Goal: Task Accomplishment & Management: Use online tool/utility

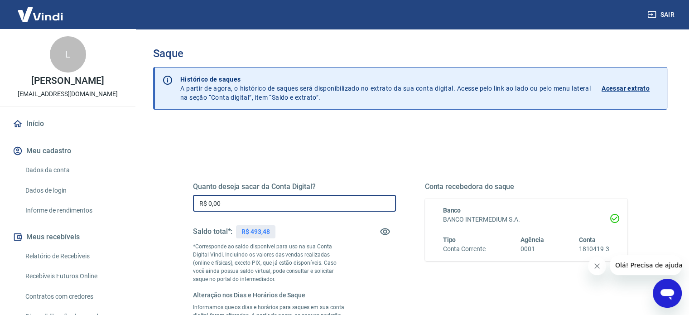
click at [243, 204] on input "R$ 0,00" at bounding box center [294, 203] width 203 height 17
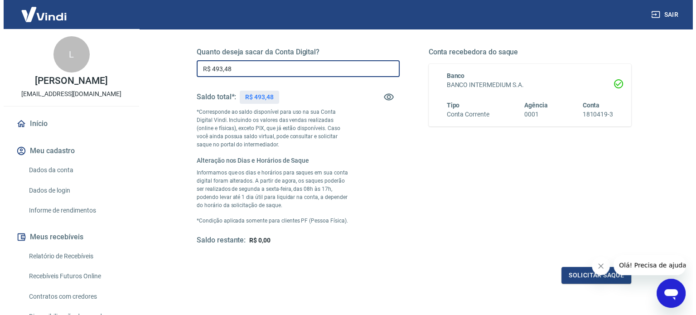
scroll to position [208, 0]
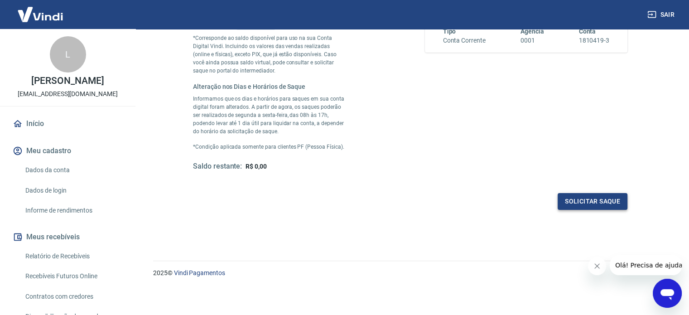
type input "R$ 493,48"
click at [605, 202] on button "Solicitar saque" at bounding box center [593, 201] width 70 height 17
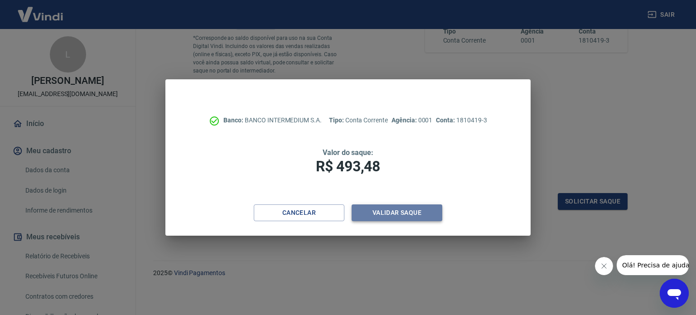
click at [406, 212] on button "Validar saque" at bounding box center [397, 212] width 91 height 17
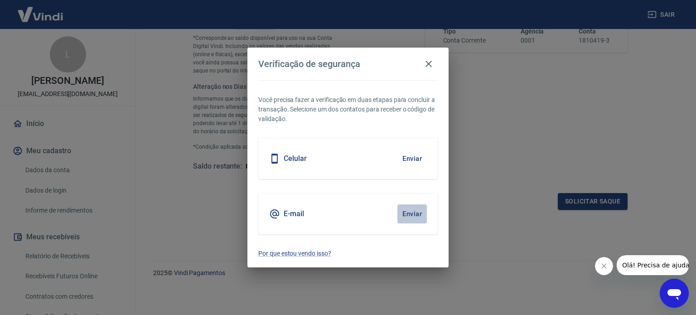
click at [407, 212] on button "Enviar" at bounding box center [411, 213] width 29 height 19
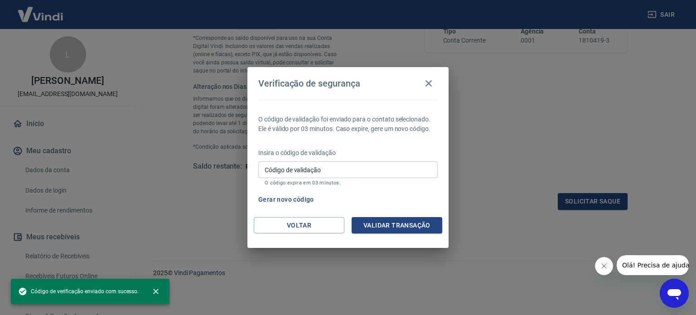
click at [332, 169] on input "Código de validação" at bounding box center [347, 169] width 179 height 17
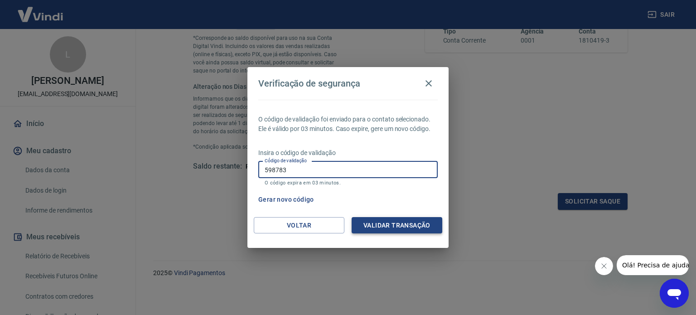
type input "598783"
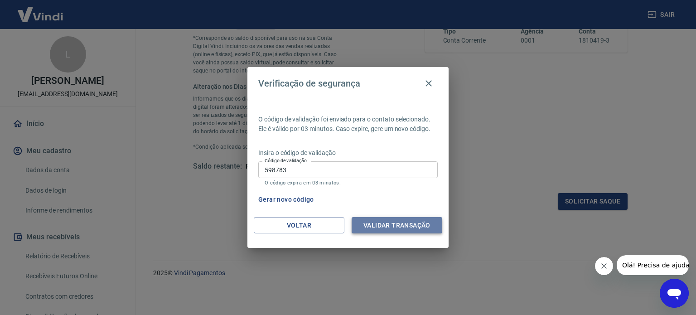
click at [401, 224] on button "Validar transação" at bounding box center [397, 225] width 91 height 17
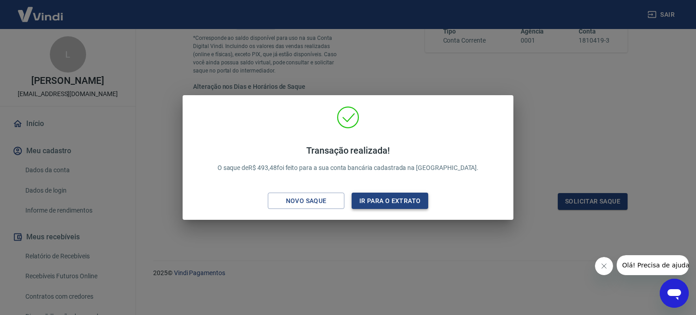
click at [381, 206] on button "Ir para o extrato" at bounding box center [390, 201] width 77 height 17
